Goal: Task Accomplishment & Management: Use online tool/utility

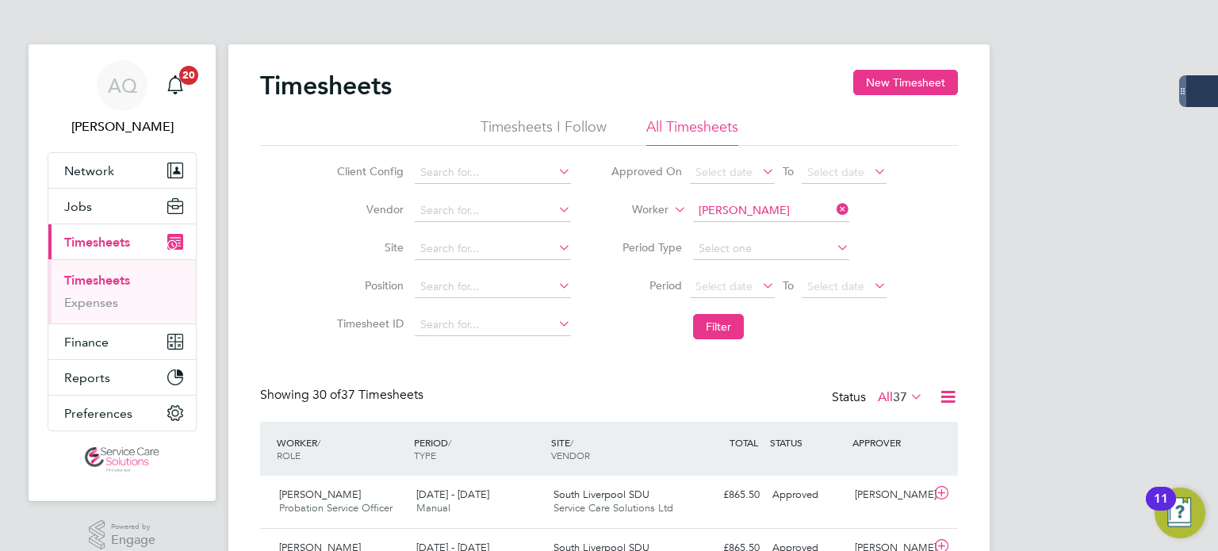
click at [754, 194] on li "Worker [PERSON_NAME]" at bounding box center [749, 211] width 316 height 38
click at [758, 205] on input at bounding box center [771, 211] width 156 height 22
click at [790, 225] on b "Pizz" at bounding box center [800, 231] width 21 height 13
type input "[PERSON_NAME]"
click at [718, 323] on button "Filter" at bounding box center [718, 326] width 51 height 25
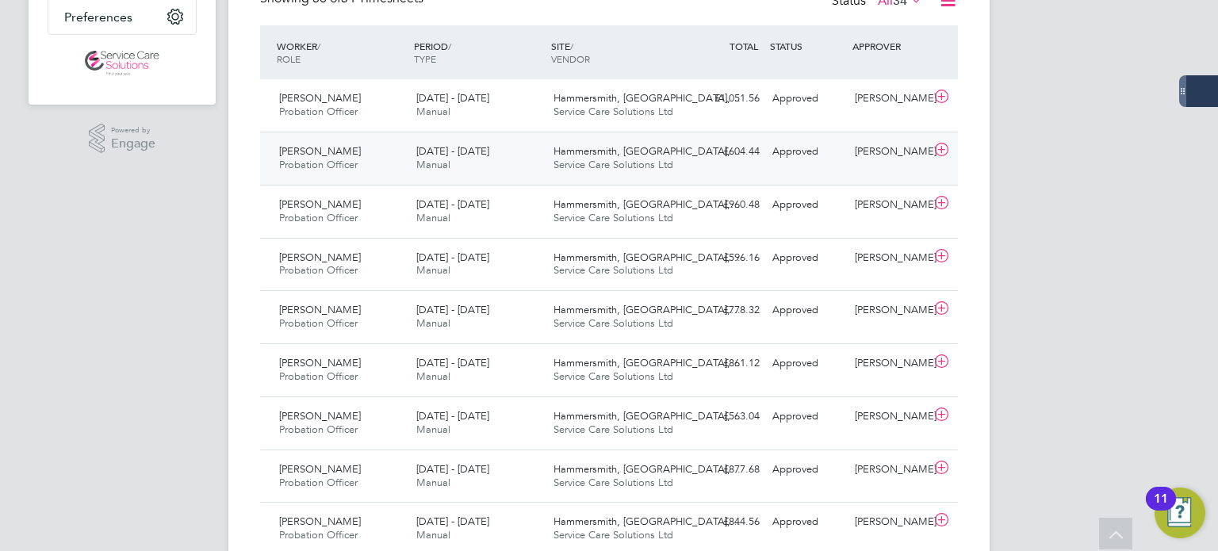
click at [885, 157] on div "[PERSON_NAME]" at bounding box center [890, 152] width 82 height 26
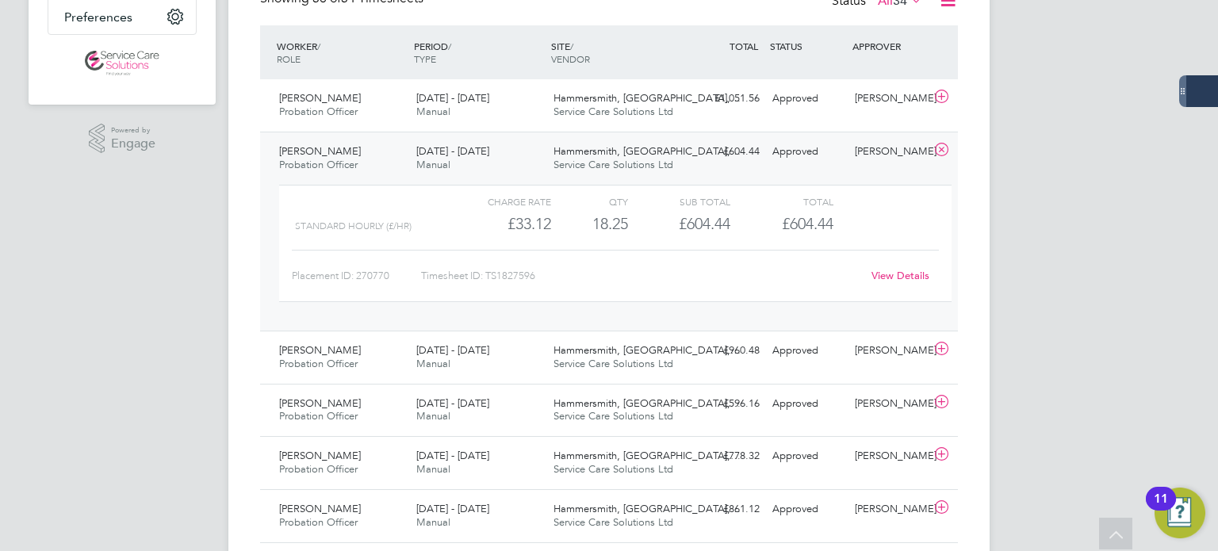
click at [911, 275] on link "View Details" at bounding box center [901, 275] width 58 height 13
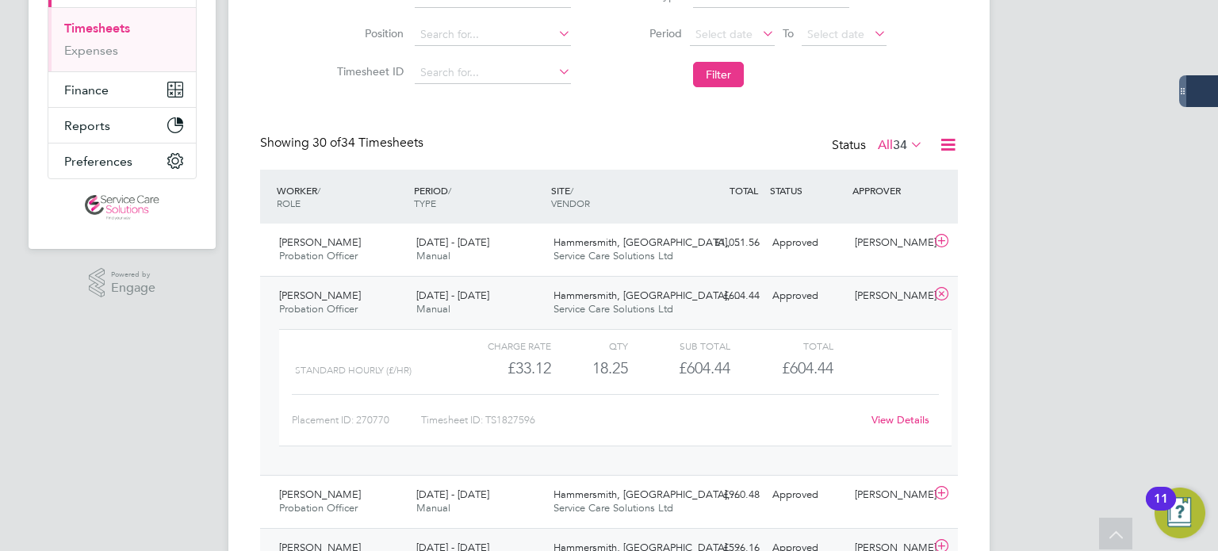
scroll to position [79, 0]
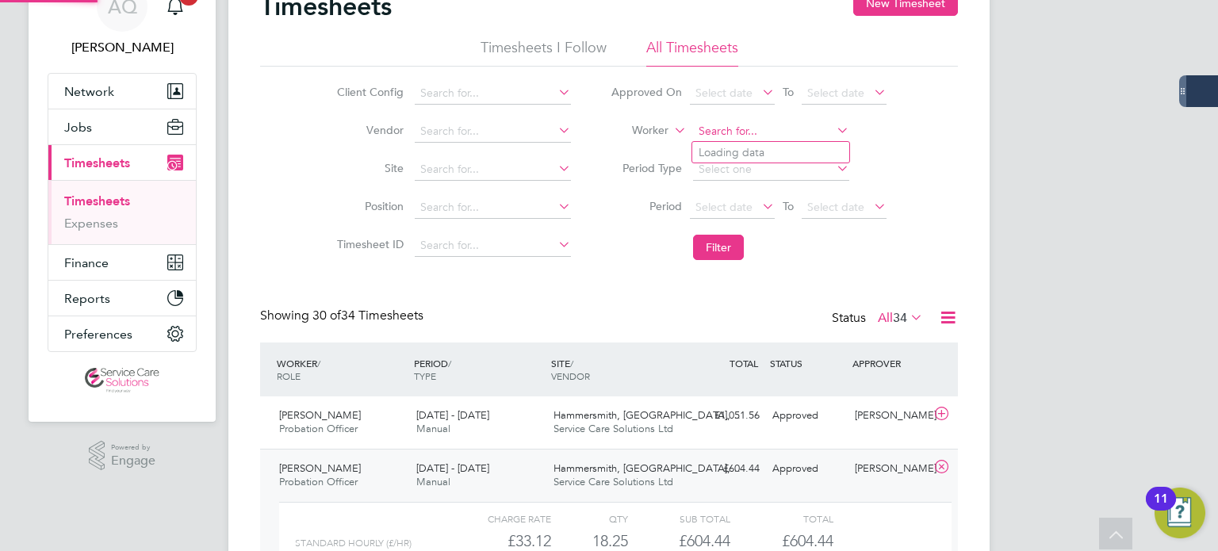
click at [790, 138] on input at bounding box center [771, 132] width 156 height 22
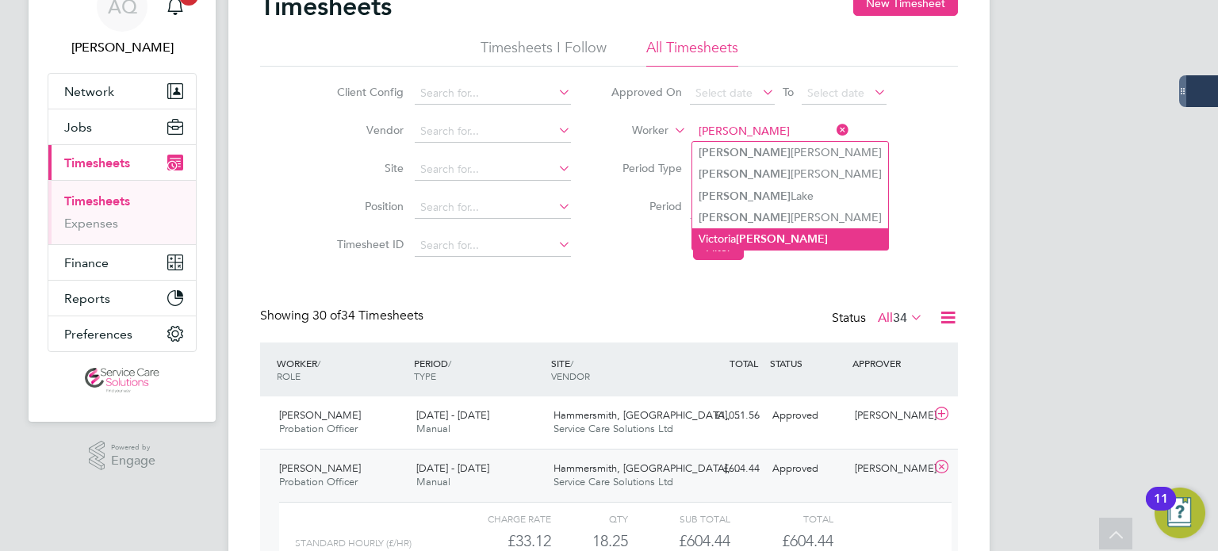
click at [825, 244] on li "[PERSON_NAME]" at bounding box center [791, 238] width 196 height 21
type input "[PERSON_NAME]"
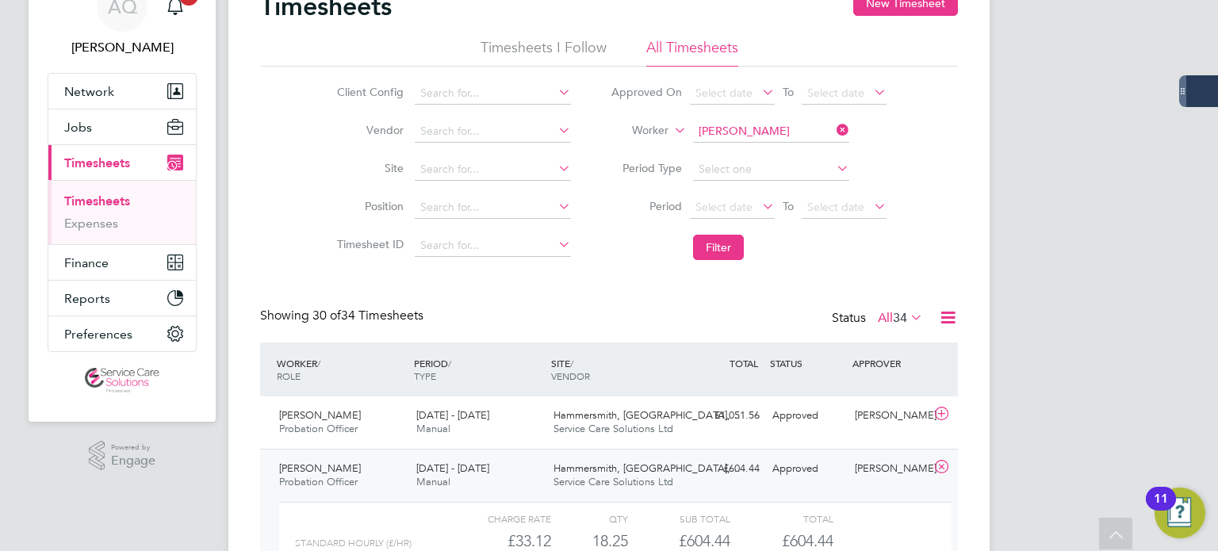
click at [712, 248] on button "Filter" at bounding box center [718, 247] width 51 height 25
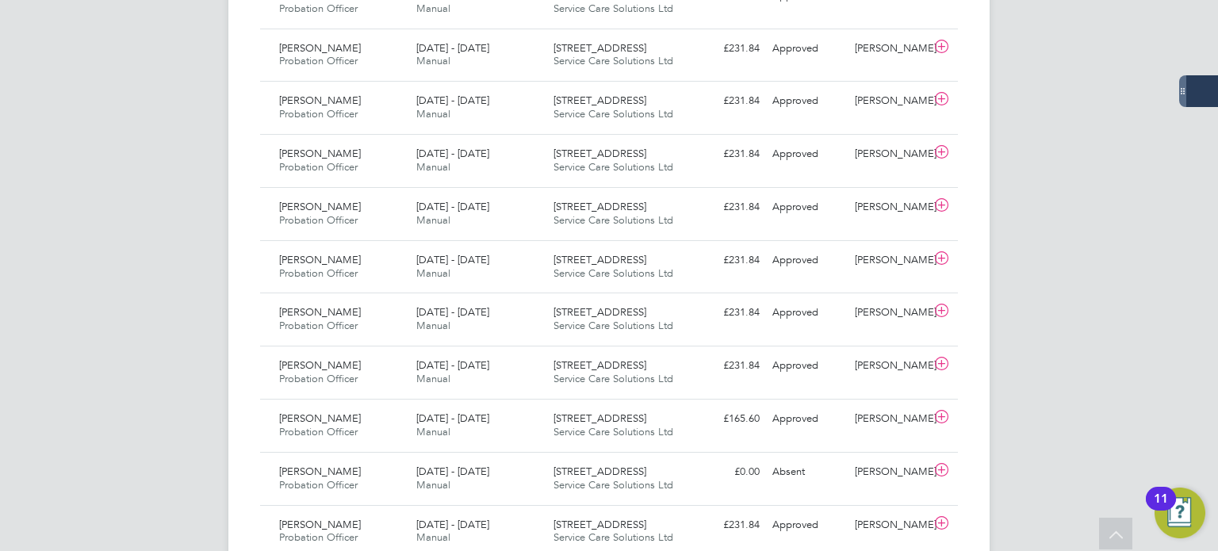
scroll to position [635, 0]
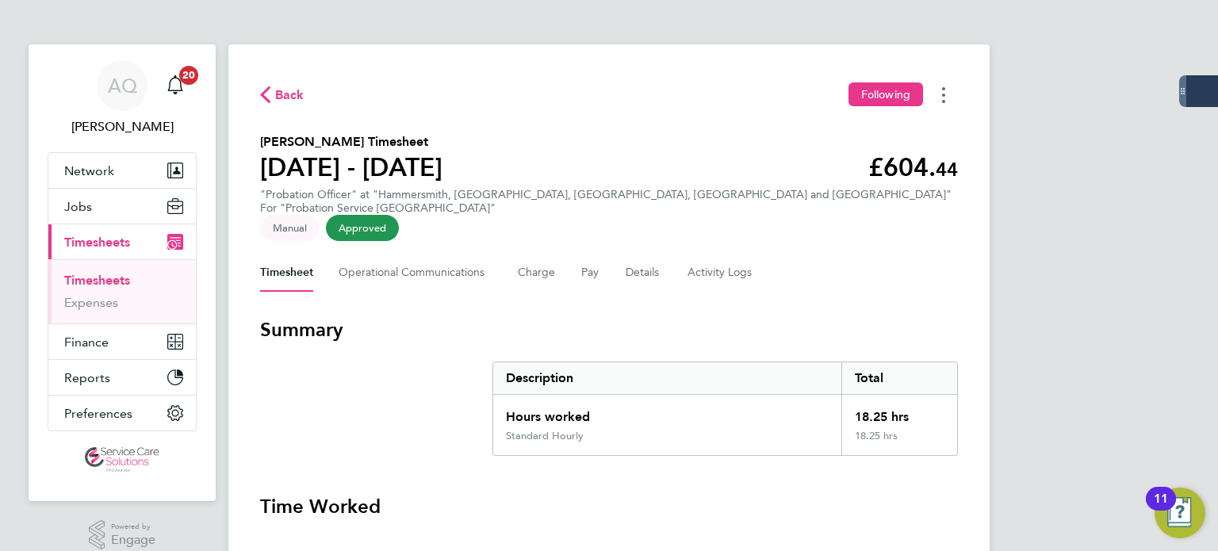
click at [943, 94] on circle "Timesheets Menu" at bounding box center [943, 95] width 3 height 3
click at [913, 126] on link "Download timesheet" at bounding box center [863, 130] width 190 height 32
